Goal: Ask a question

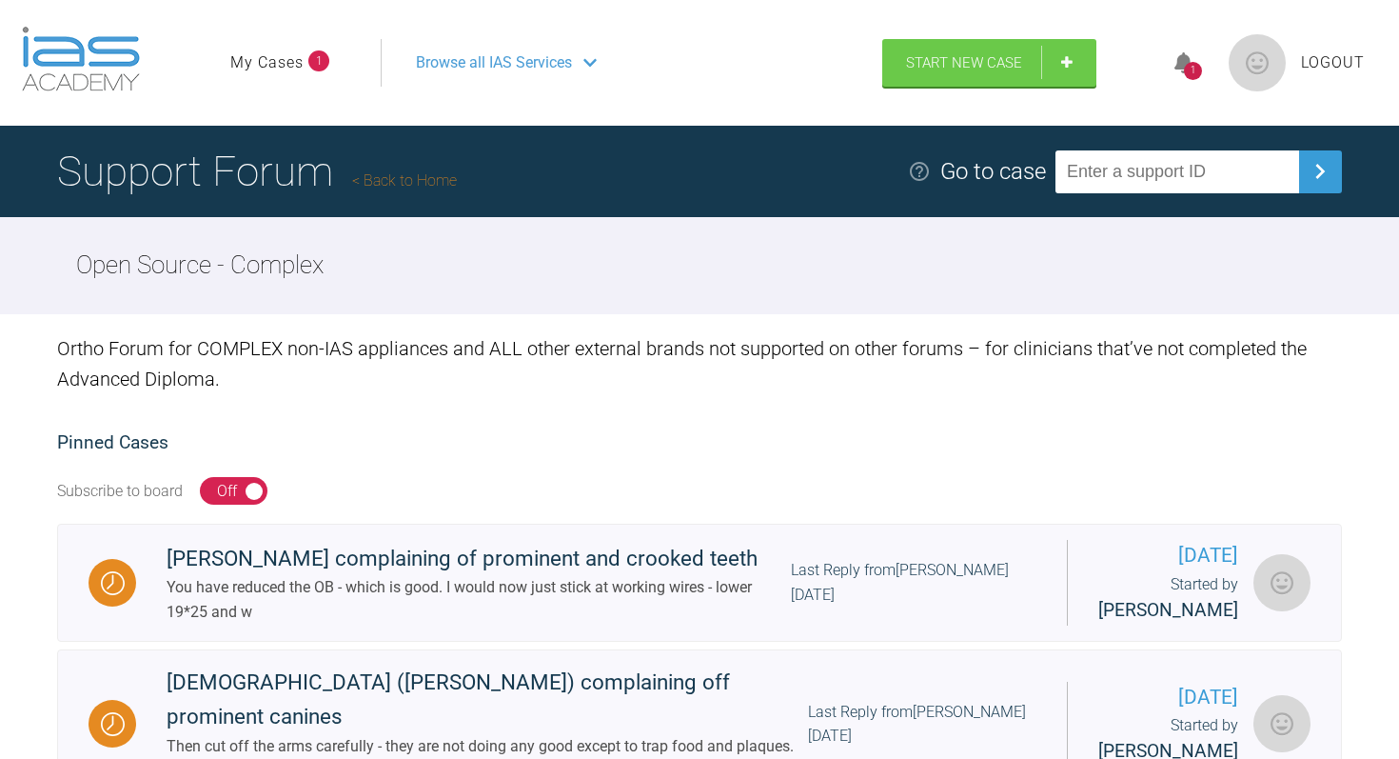
scroll to position [197, 0]
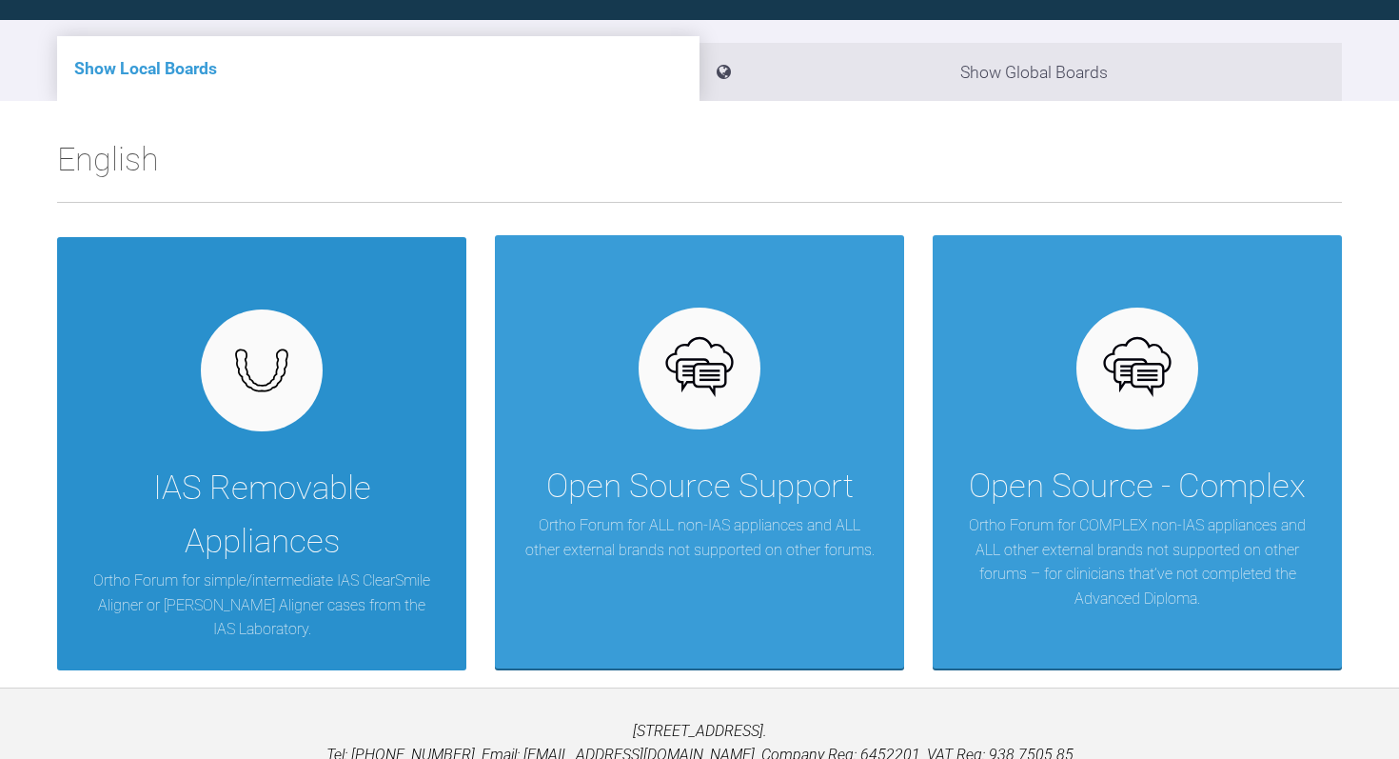
click at [296, 386] on img at bounding box center [262, 370] width 73 height 55
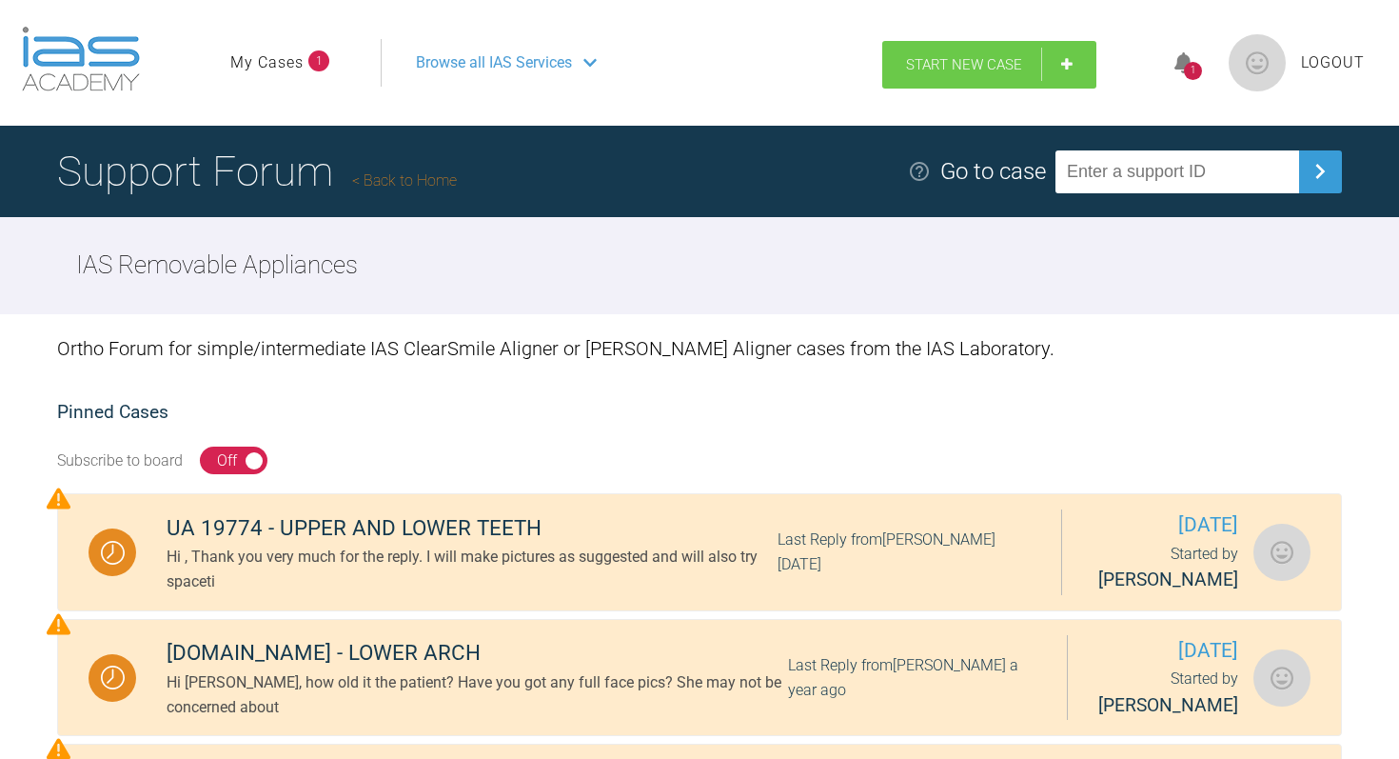
click at [961, 70] on span "Start New Case" at bounding box center [964, 64] width 116 height 17
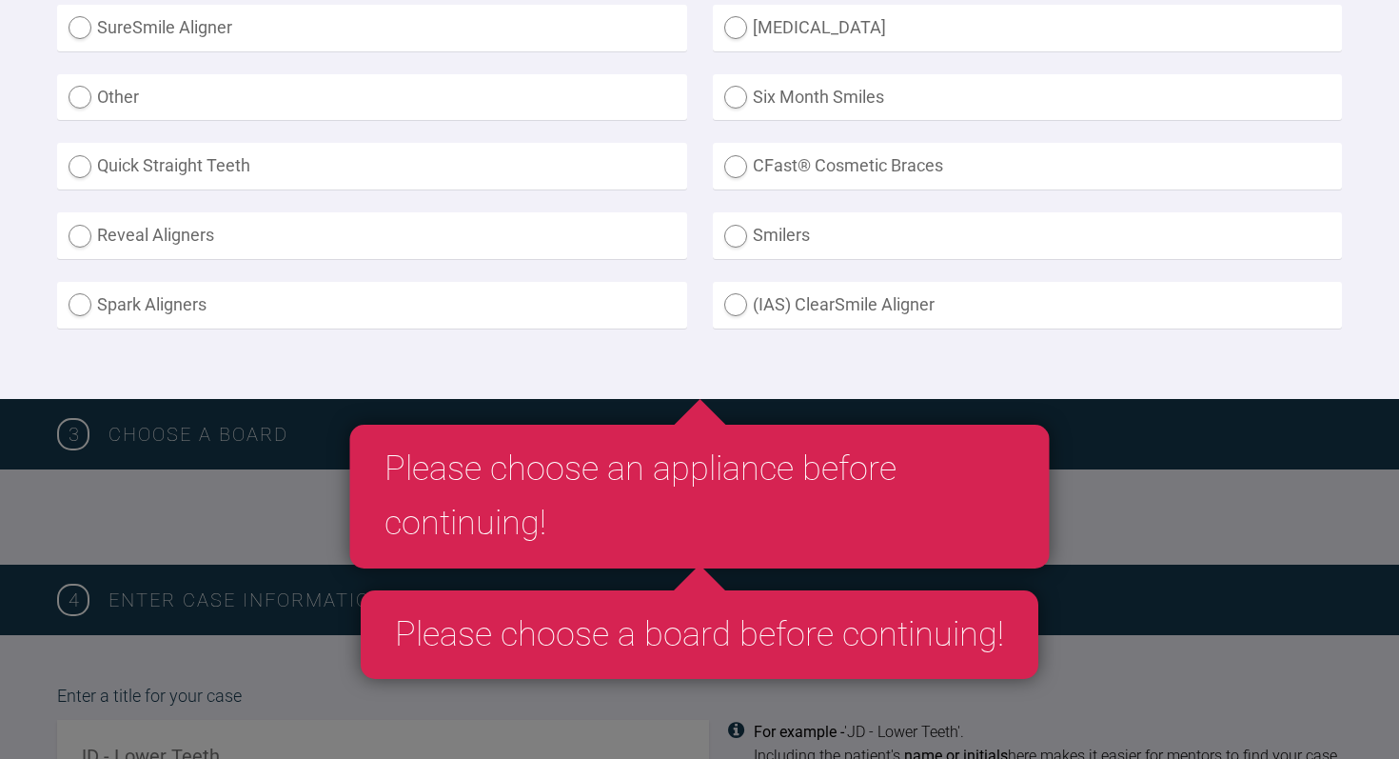
scroll to position [706, 0]
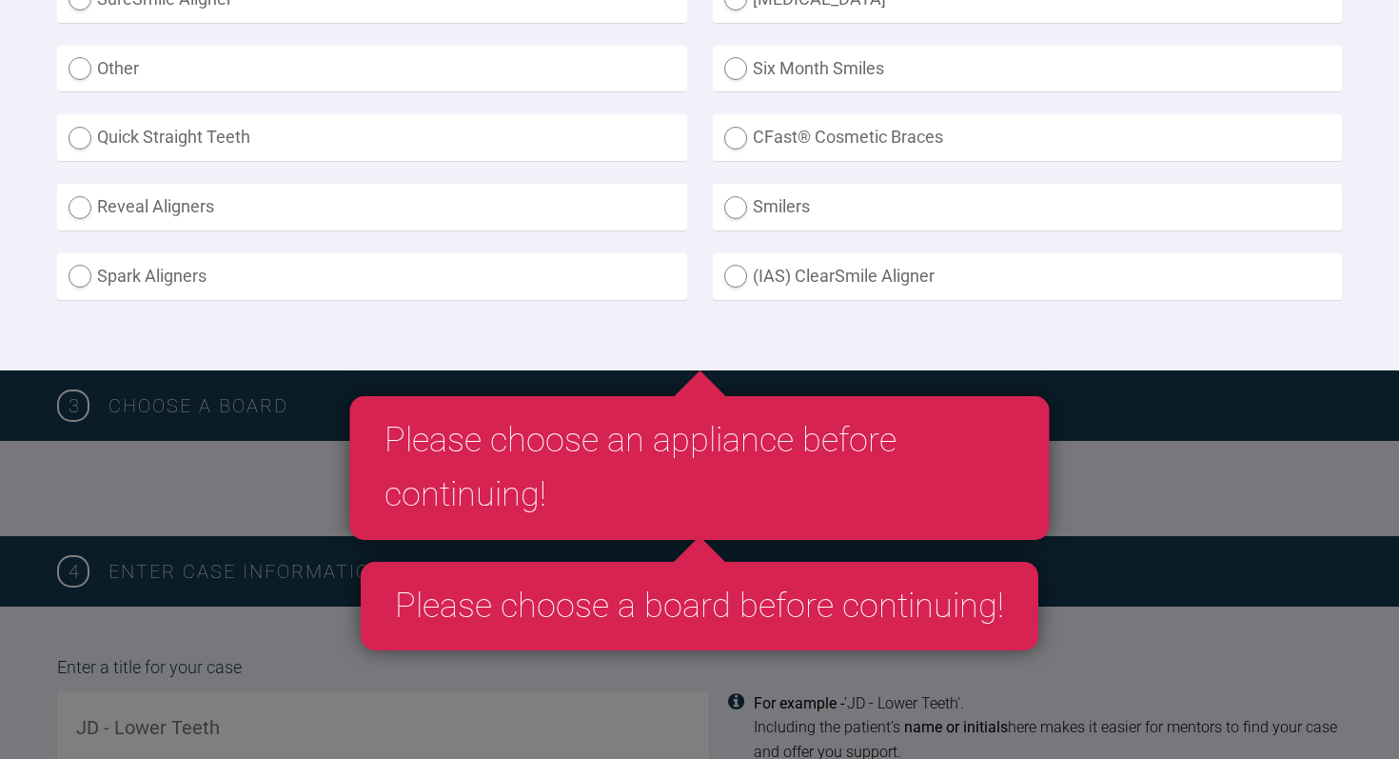
click at [734, 278] on label "(IAS) ClearSmile Aligner" at bounding box center [1028, 276] width 630 height 47
radio Aligner "true"
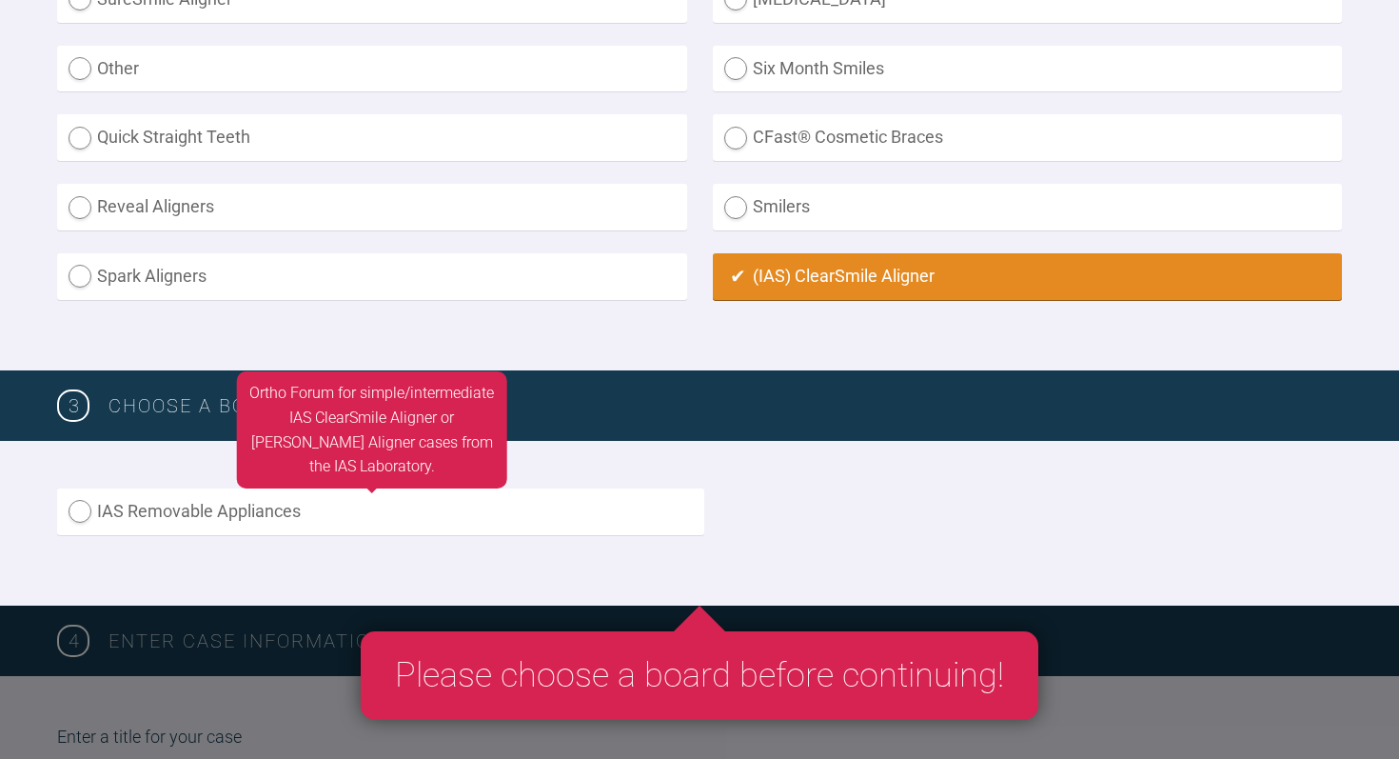
click at [193, 513] on label "IAS Removable Appliances" at bounding box center [380, 511] width 647 height 47
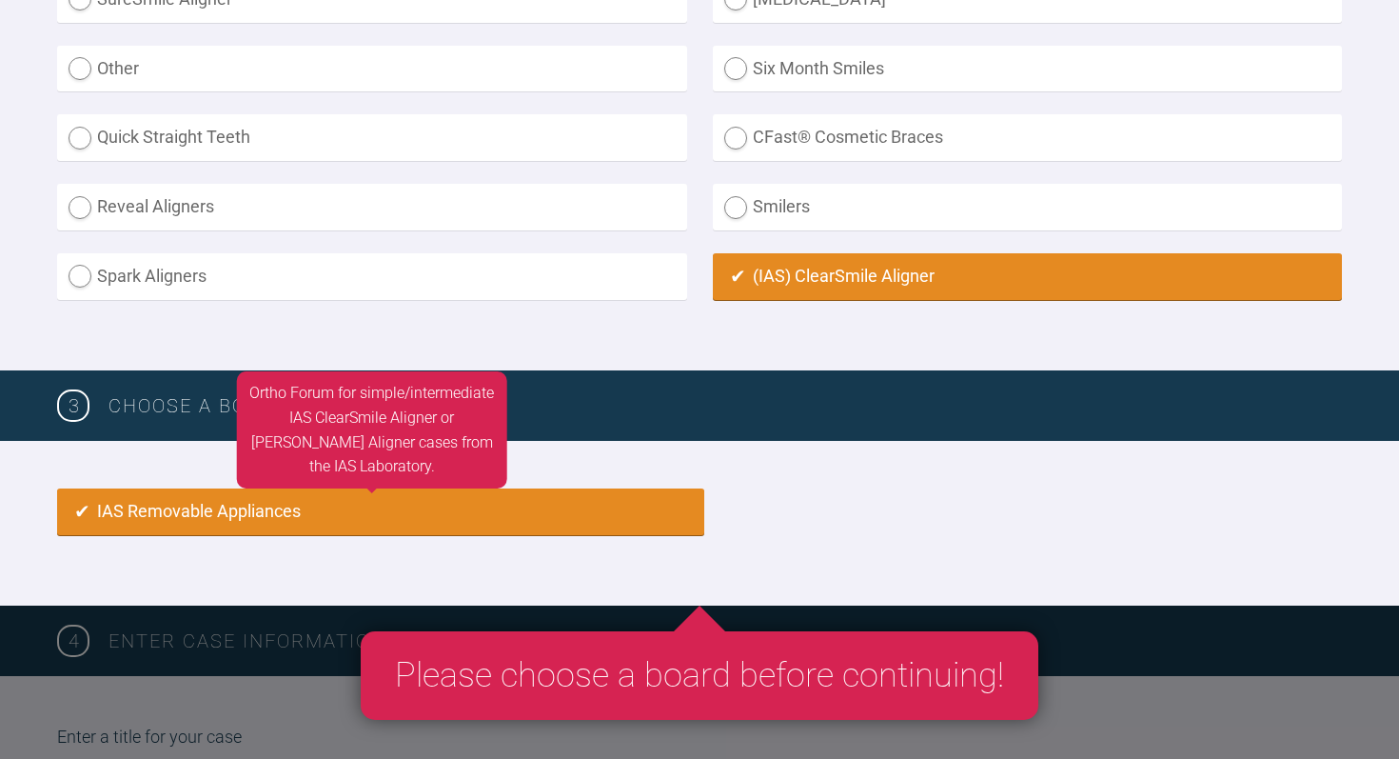
radio input "true"
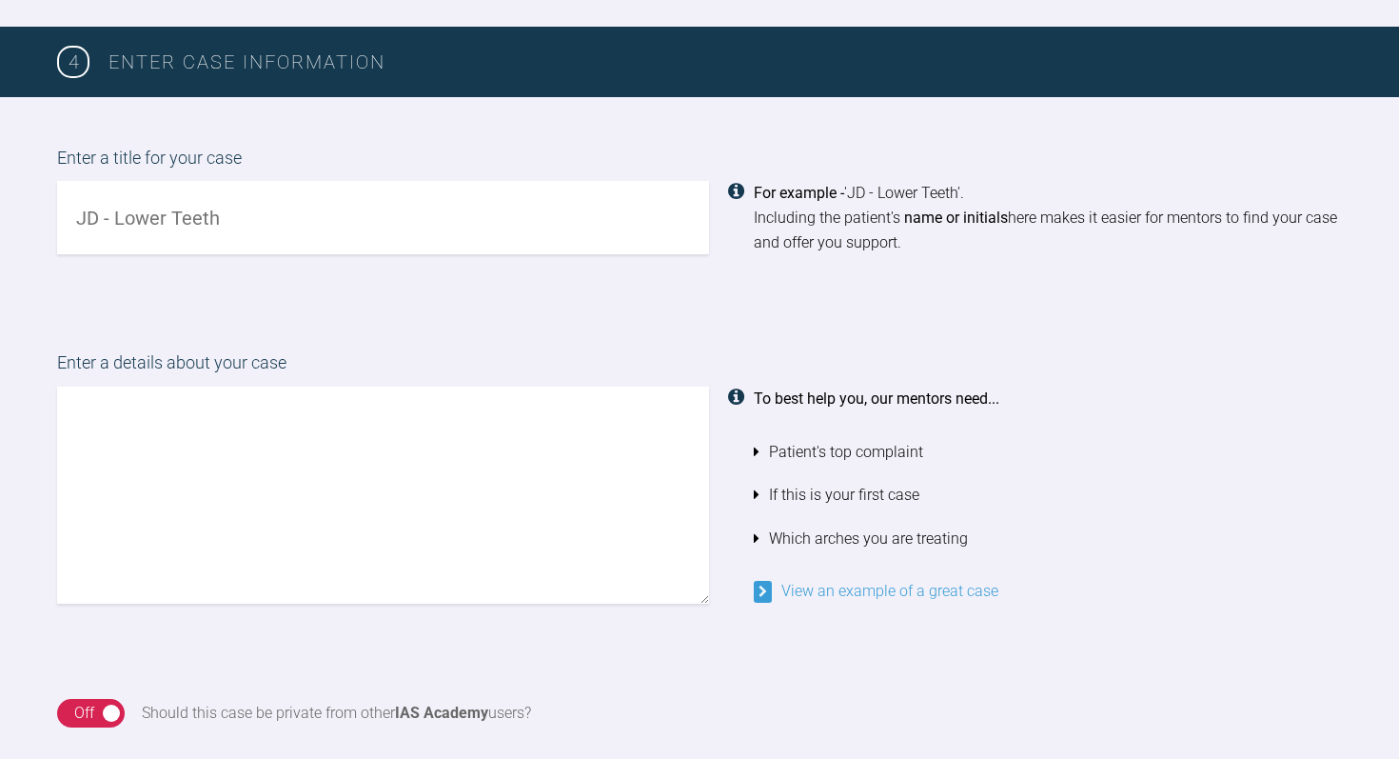
scroll to position [1290, 0]
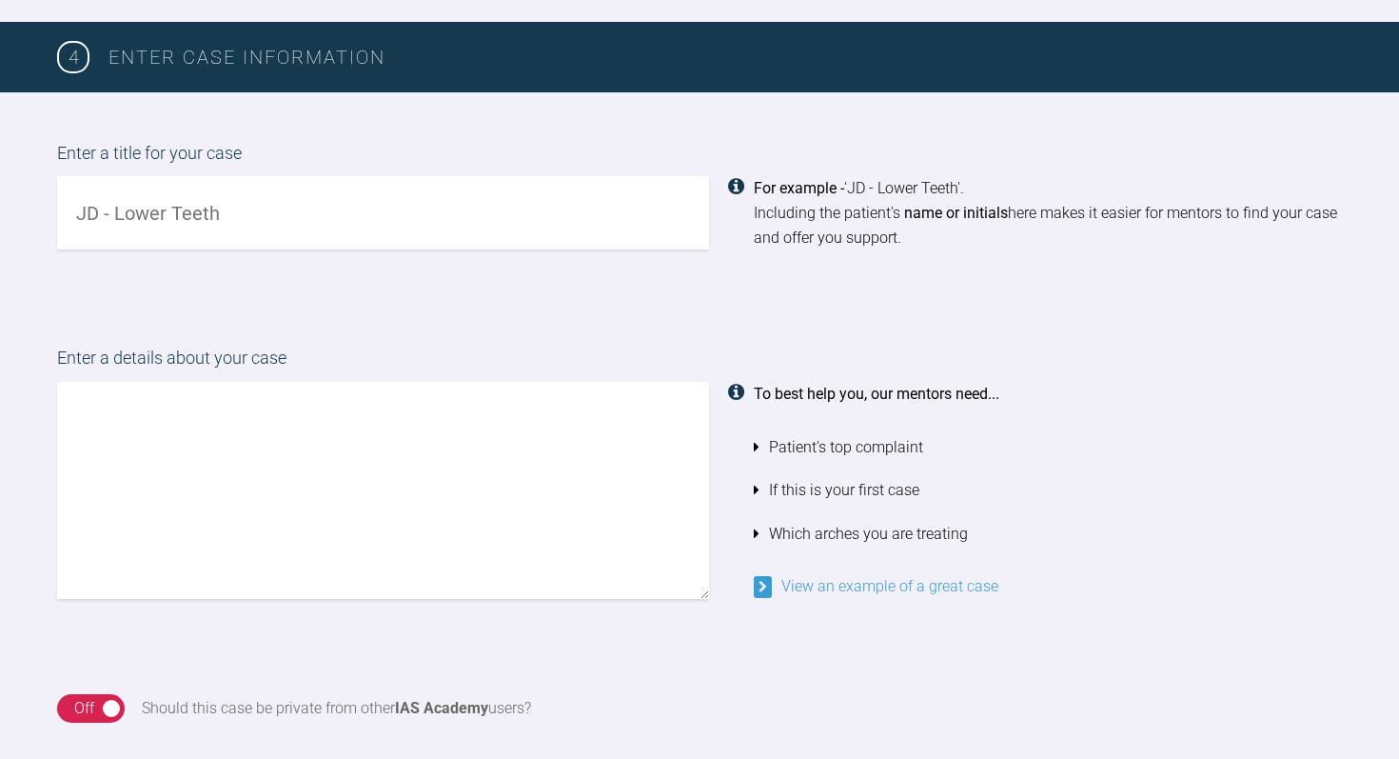
drag, startPoint x: 310, startPoint y: 219, endPoint x: 77, endPoint y: 190, distance: 235.0
click at [77, 190] on input "text" at bounding box center [383, 212] width 652 height 73
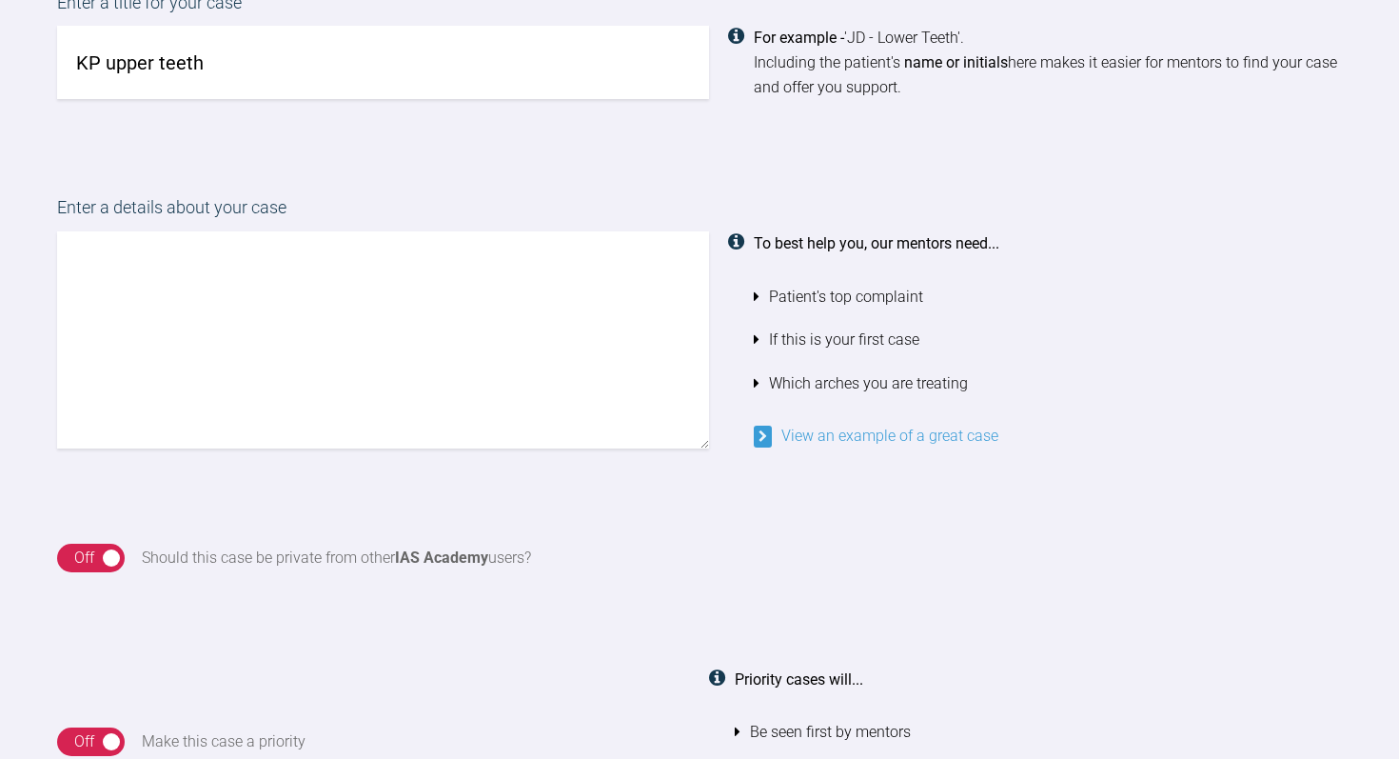
scroll to position [1486, 0]
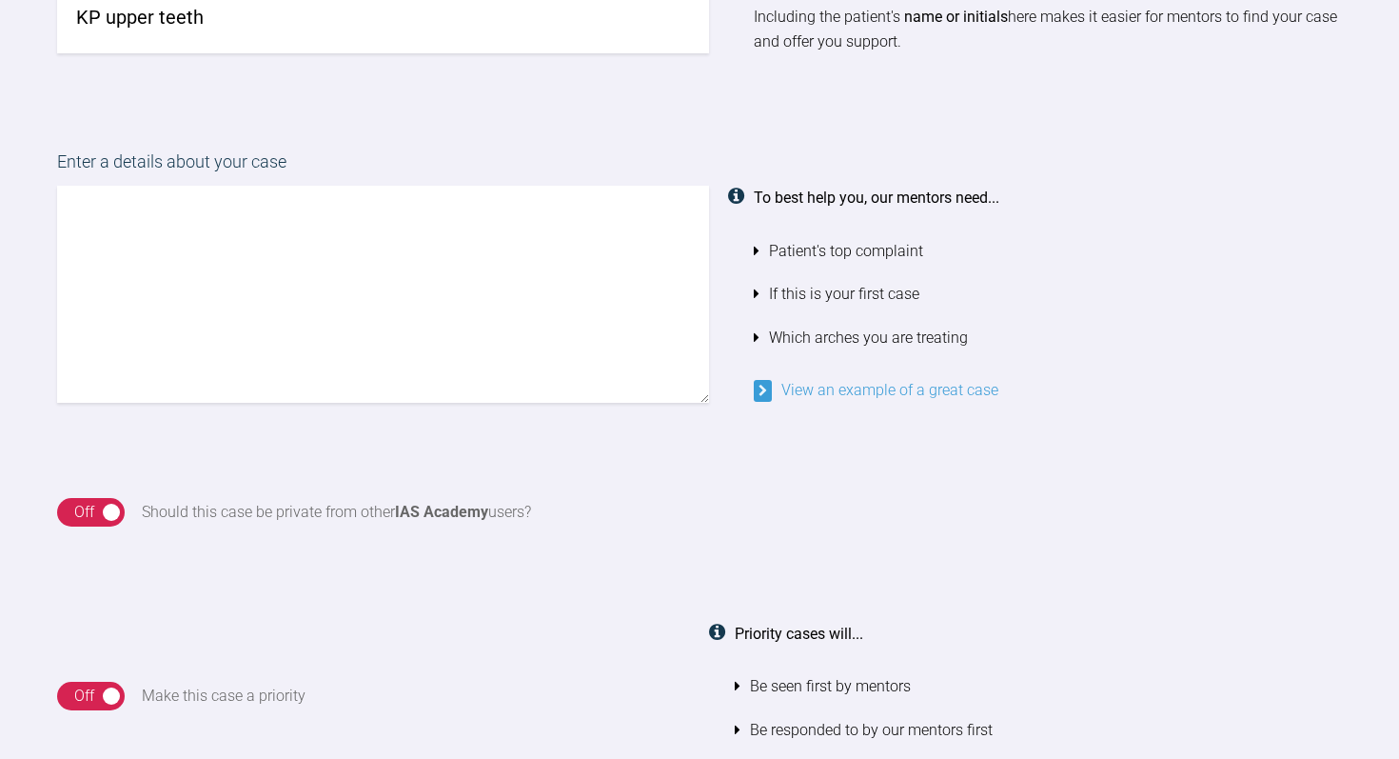
type input "KP upper teeth"
click at [95, 510] on div "On Off" at bounding box center [91, 512] width 68 height 29
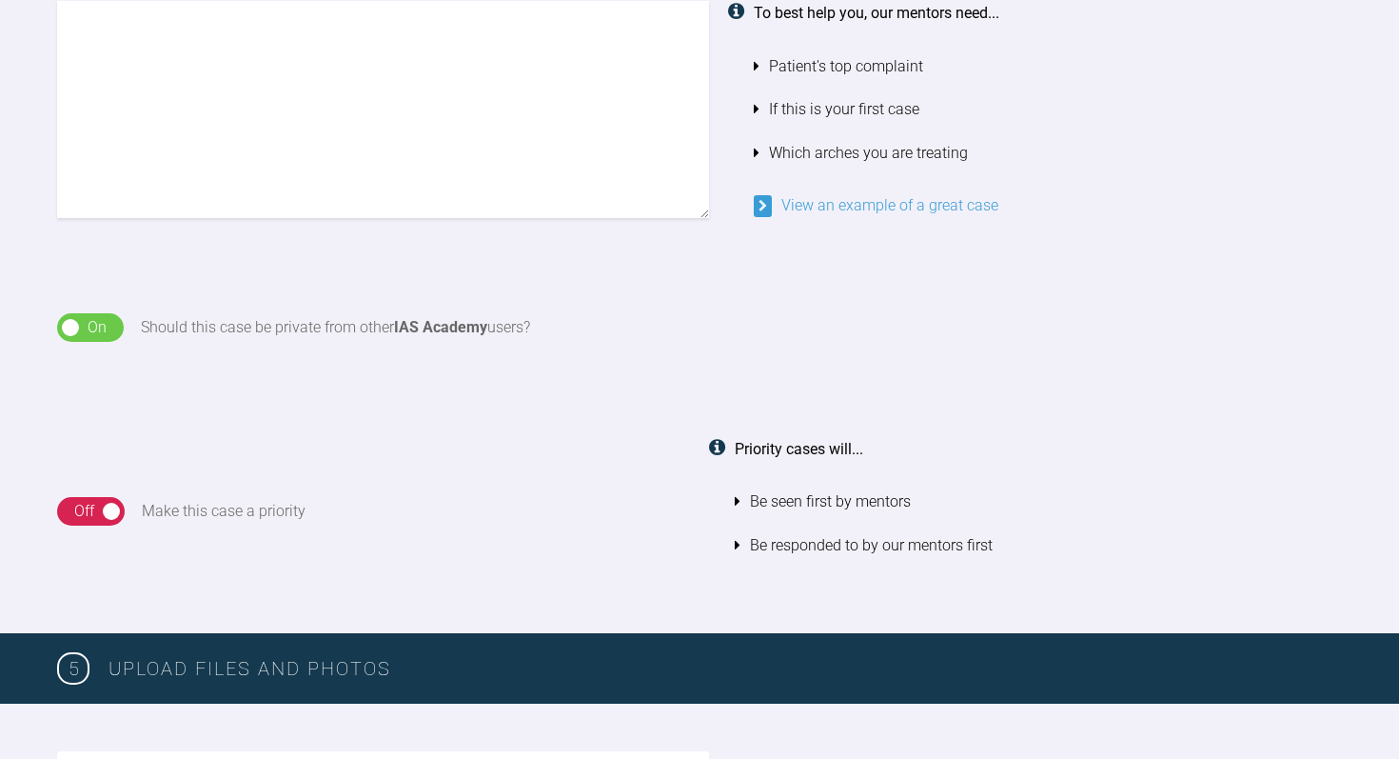
scroll to position [1672, 0]
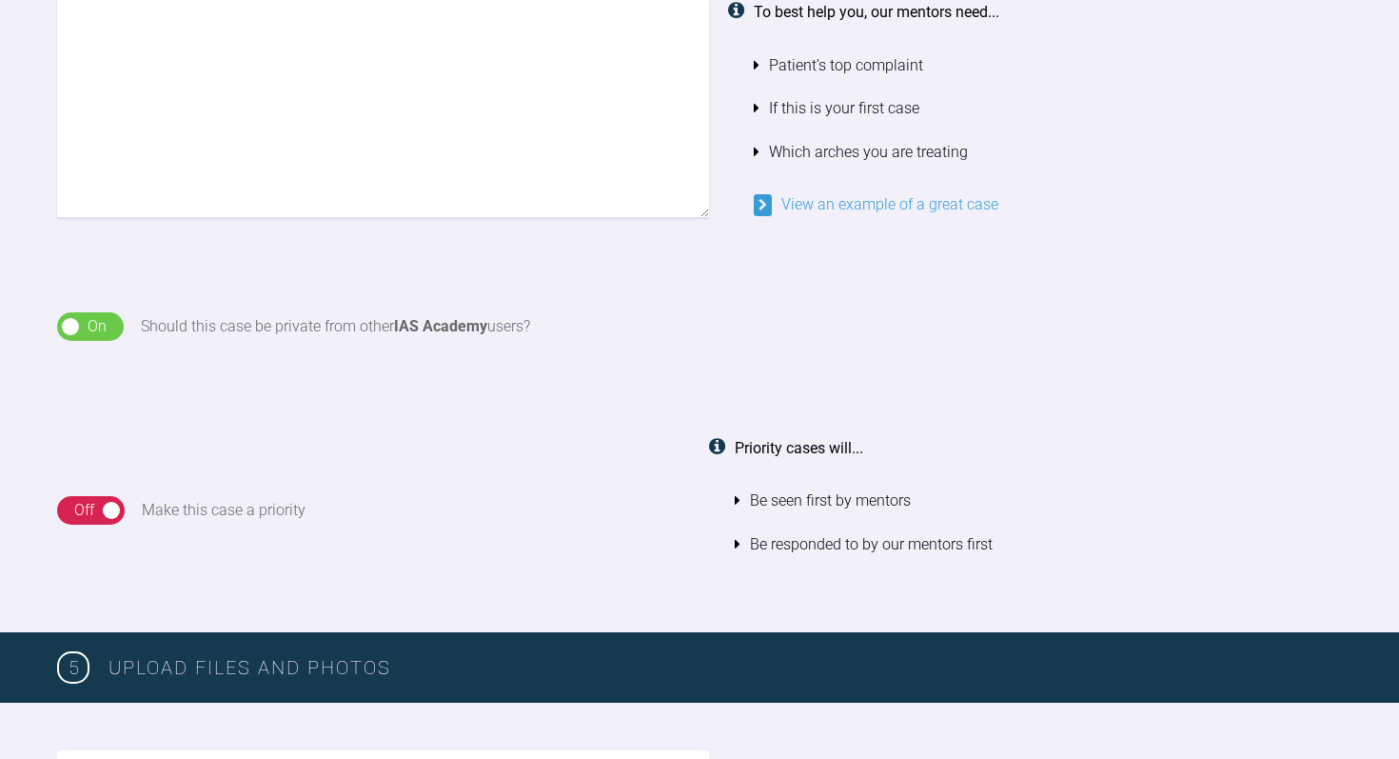
click at [76, 506] on div "Off" at bounding box center [84, 510] width 20 height 25
click at [107, 507] on div "On Off" at bounding box center [90, 510] width 67 height 29
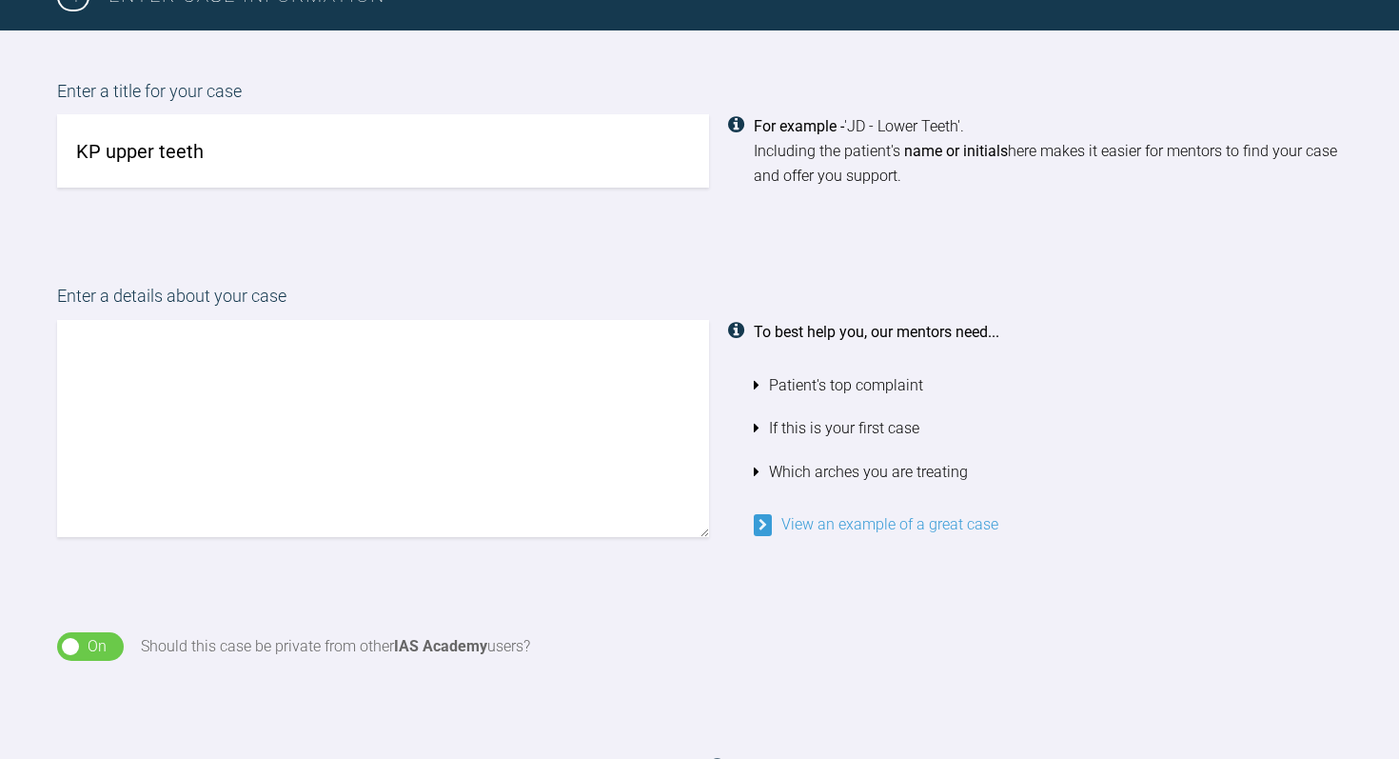
scroll to position [1336, 0]
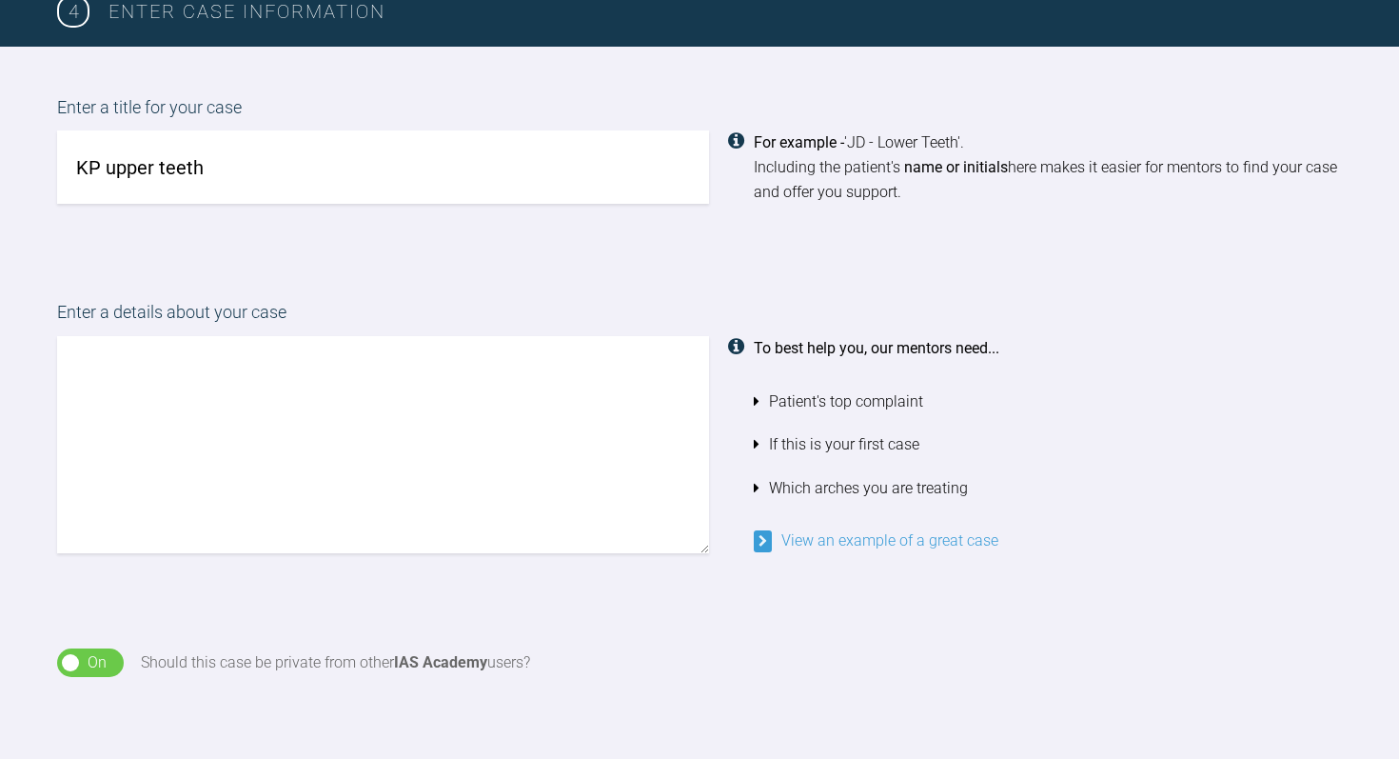
click at [117, 401] on textarea at bounding box center [383, 444] width 652 height 217
type textarea "Please can you advise if there"
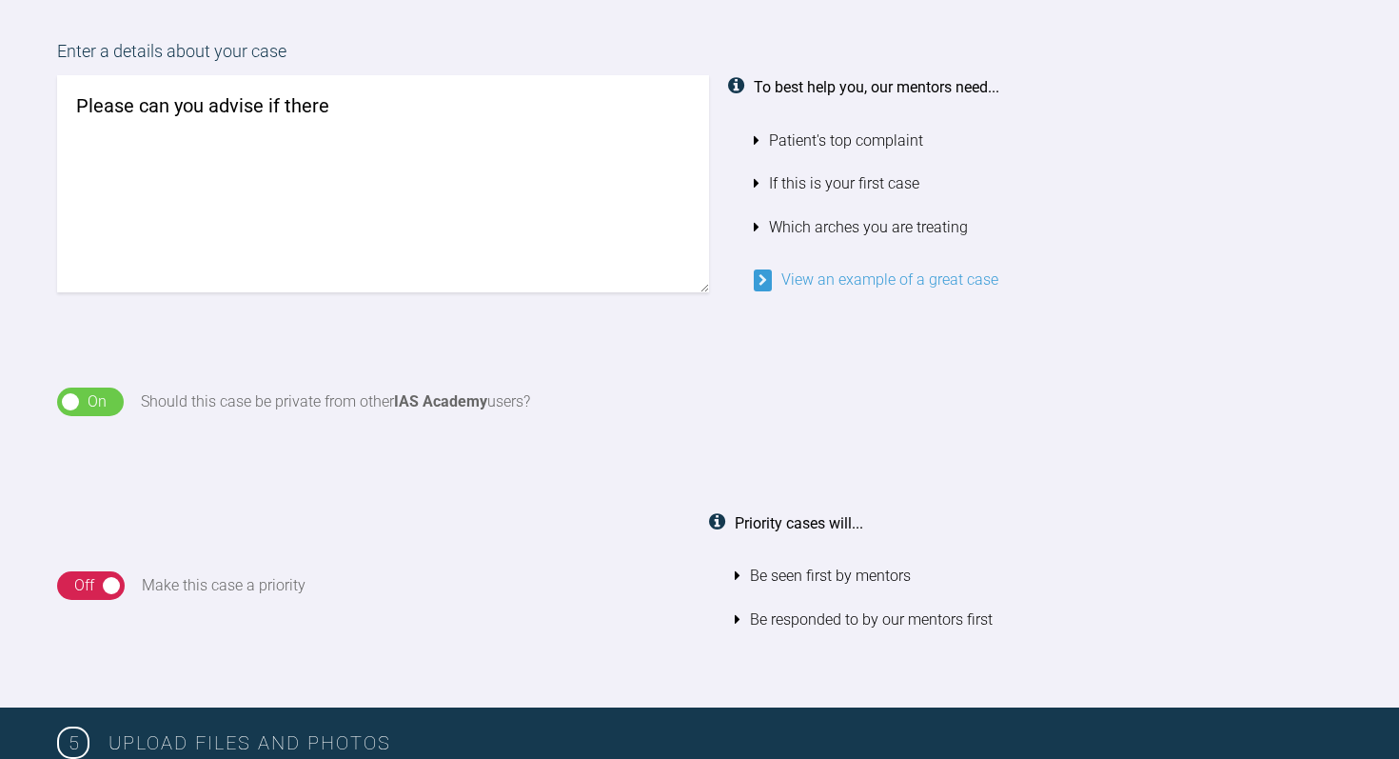
scroll to position [1598, 0]
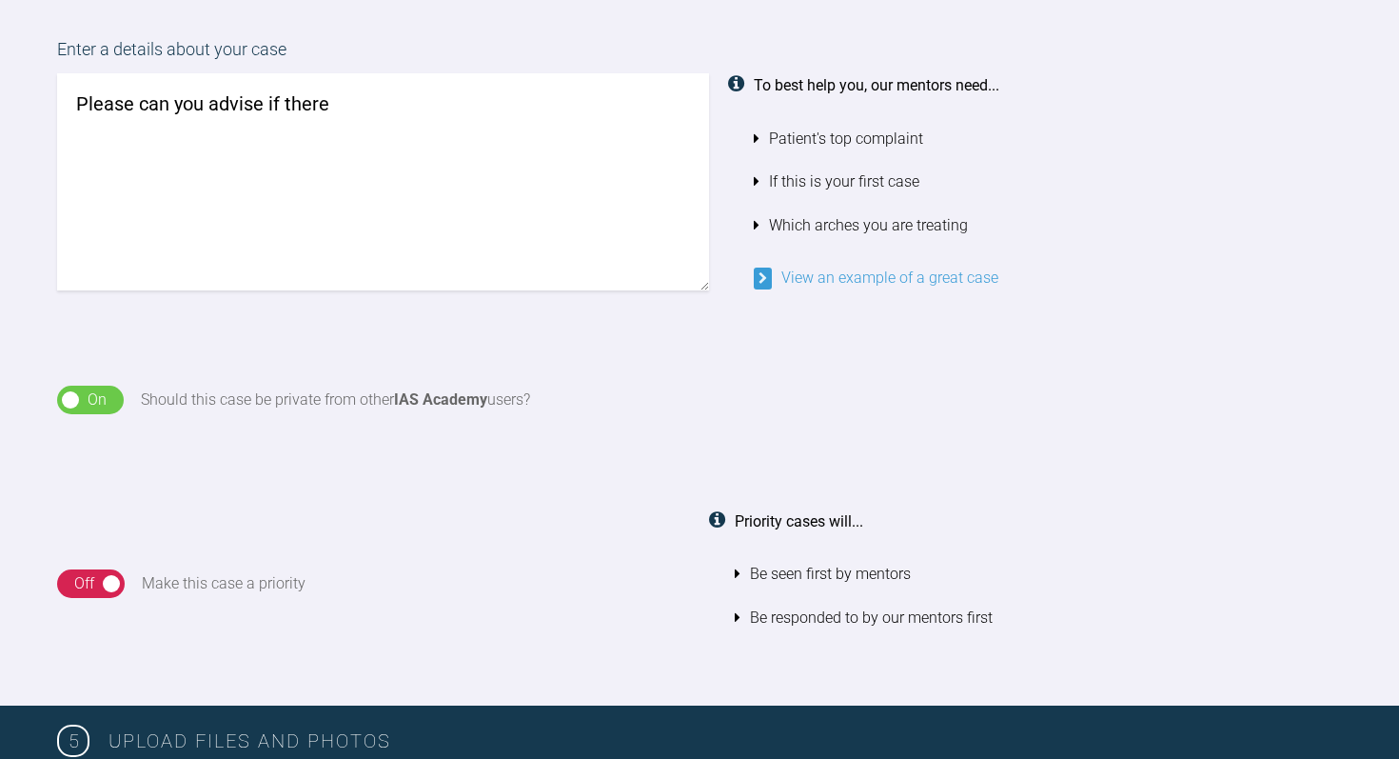
click at [895, 280] on link "View an example of a great case" at bounding box center [876, 277] width 245 height 18
